Goal: Check status: Check status

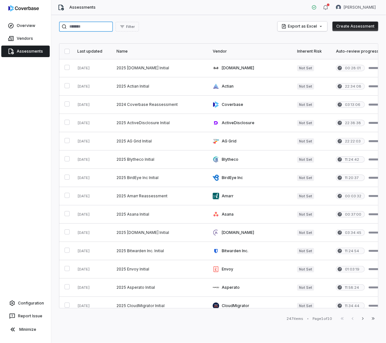
click at [75, 31] on input "search" at bounding box center [86, 27] width 54 height 10
type input "******"
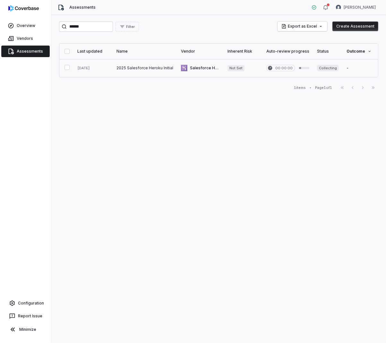
click at [148, 69] on link at bounding box center [145, 68] width 65 height 18
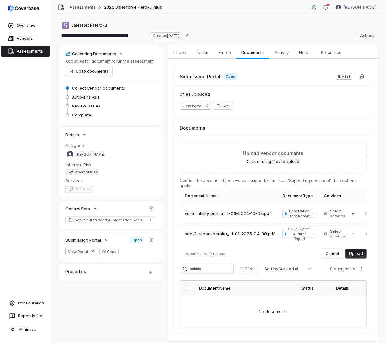
click at [358, 249] on button "Upload" at bounding box center [357, 254] width 22 height 10
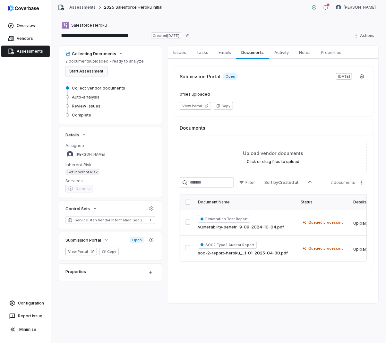
click at [96, 71] on button "Start Assessment" at bounding box center [87, 71] width 42 height 10
click at [90, 72] on button "Start Assessment" at bounding box center [87, 71] width 42 height 10
